Goal: Navigation & Orientation: Understand site structure

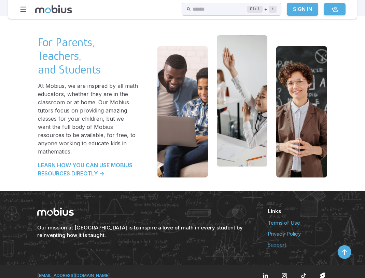
click at [292, 219] on link "Terms of Use" at bounding box center [298, 223] width 61 height 8
click at [289, 230] on link "Privacy Policy" at bounding box center [298, 234] width 61 height 8
